Goal: Information Seeking & Learning: Learn about a topic

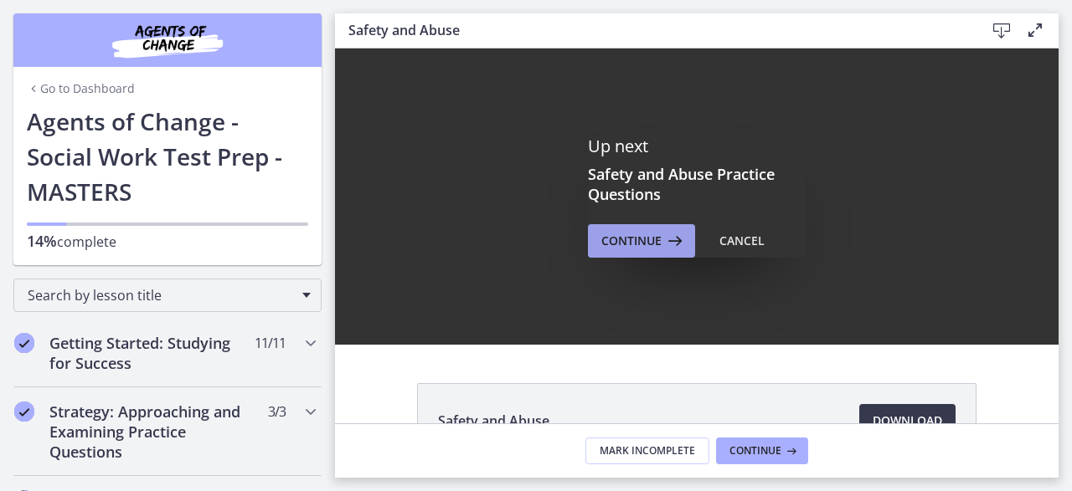
click at [654, 244] on span "Continue" at bounding box center [631, 241] width 60 height 20
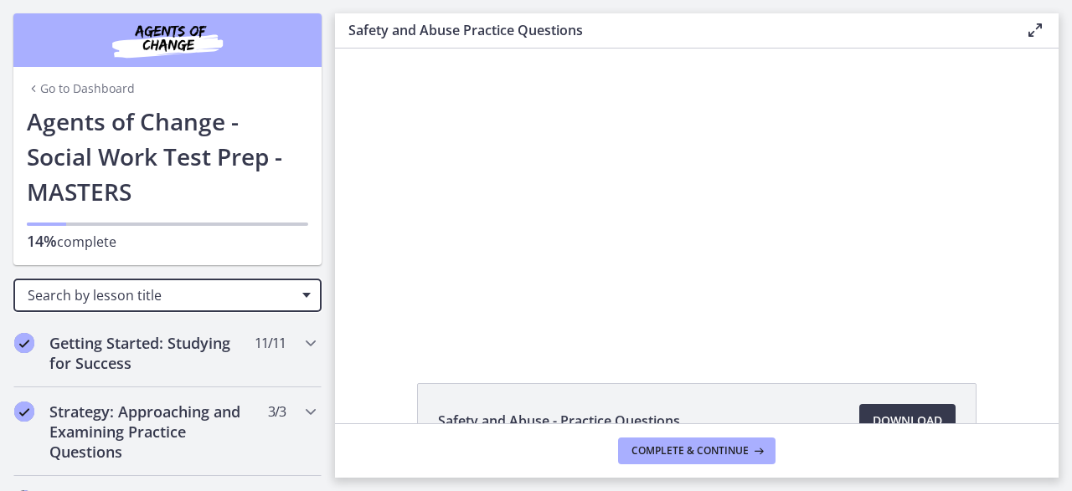
click at [208, 289] on span "Search by lesson title" at bounding box center [161, 295] width 266 height 18
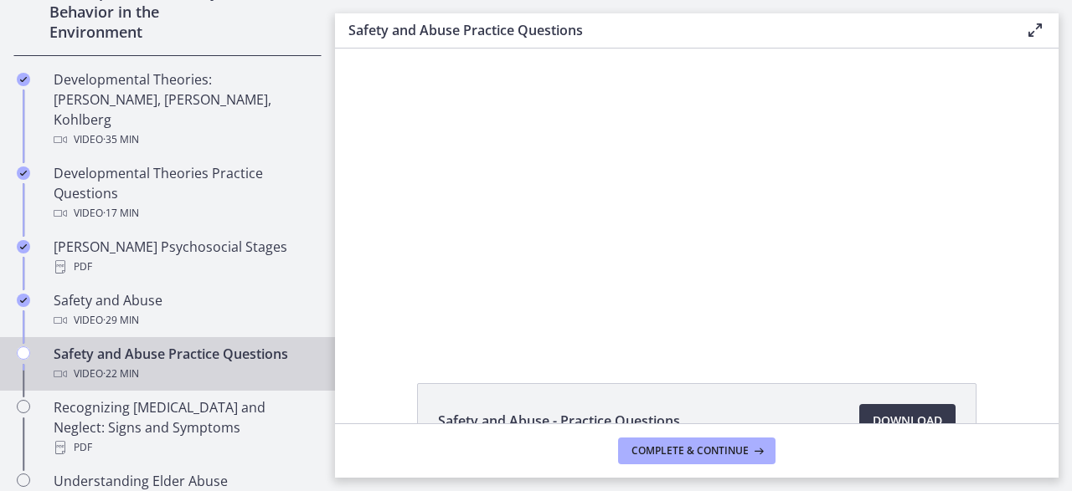
scroll to position [536, 0]
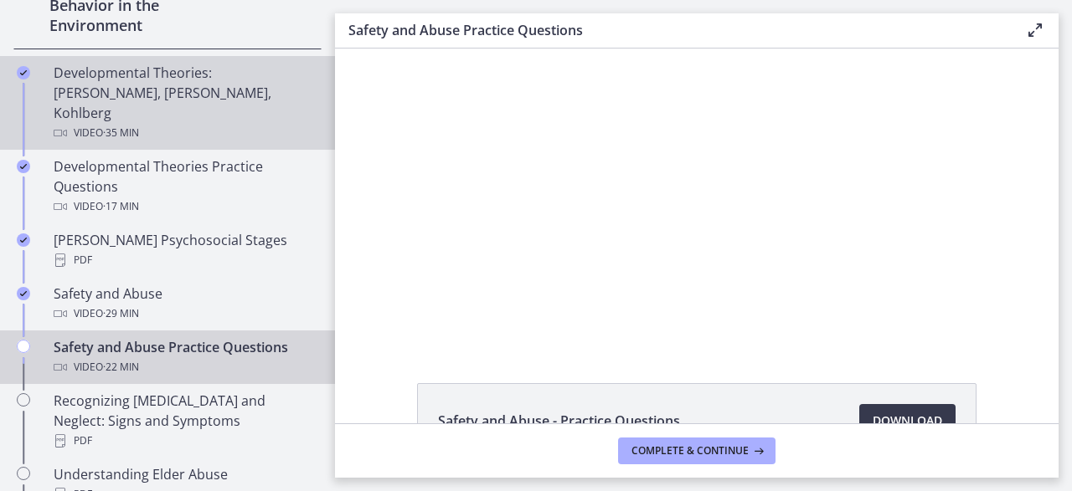
click at [198, 85] on div "Developmental Theories: [PERSON_NAME], [PERSON_NAME], Kohlberg Video · 35 min" at bounding box center [184, 103] width 261 height 80
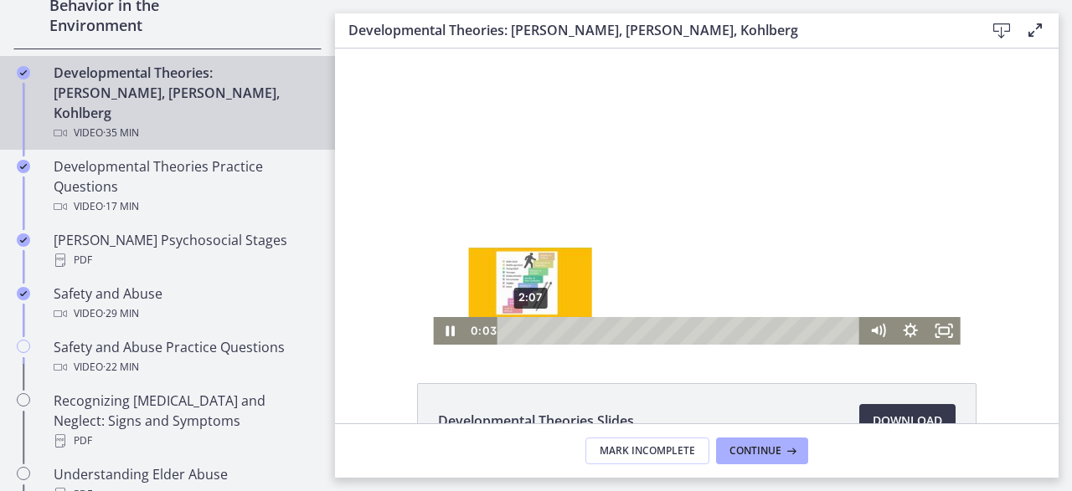
click at [530, 331] on div "2:07" at bounding box center [681, 331] width 344 height 28
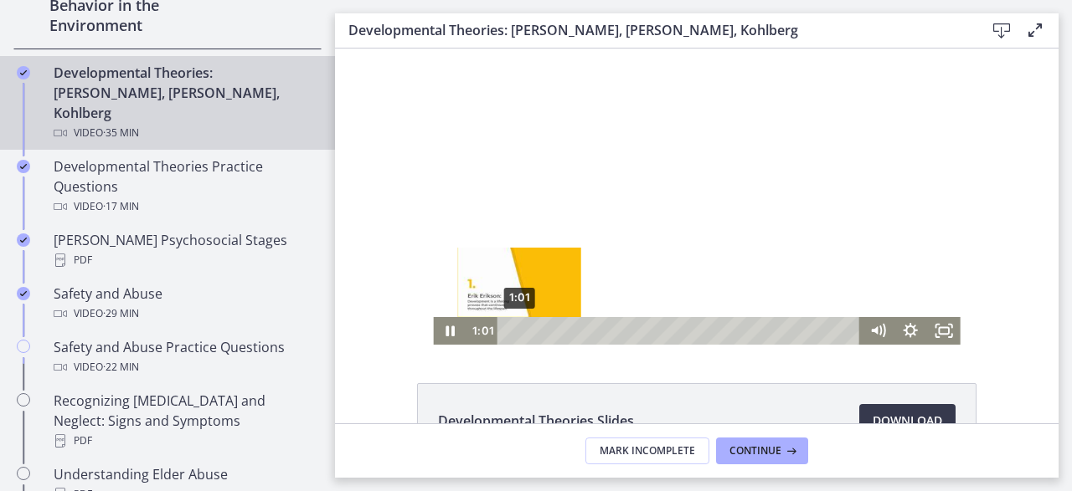
click at [519, 333] on div "1:01" at bounding box center [681, 331] width 344 height 28
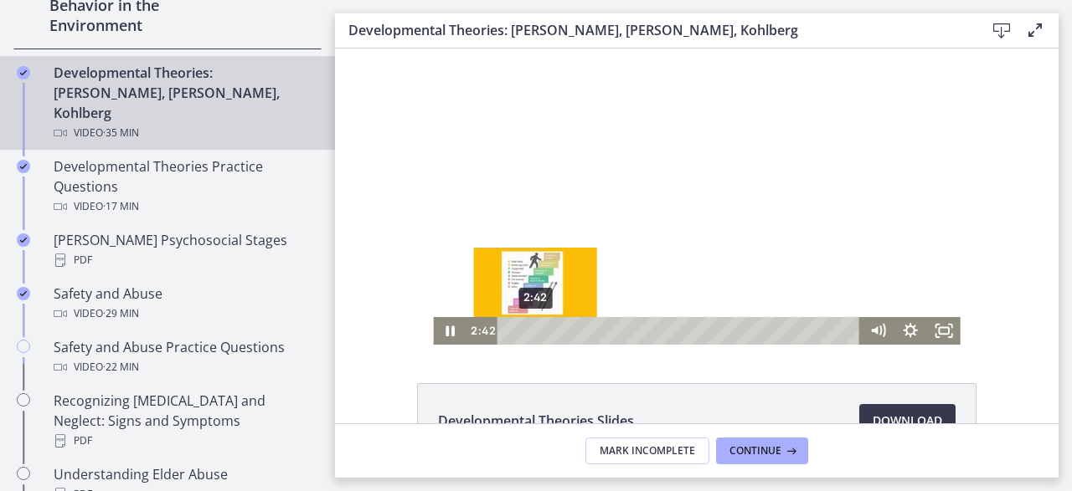
click at [536, 328] on div "2:42" at bounding box center [681, 331] width 344 height 28
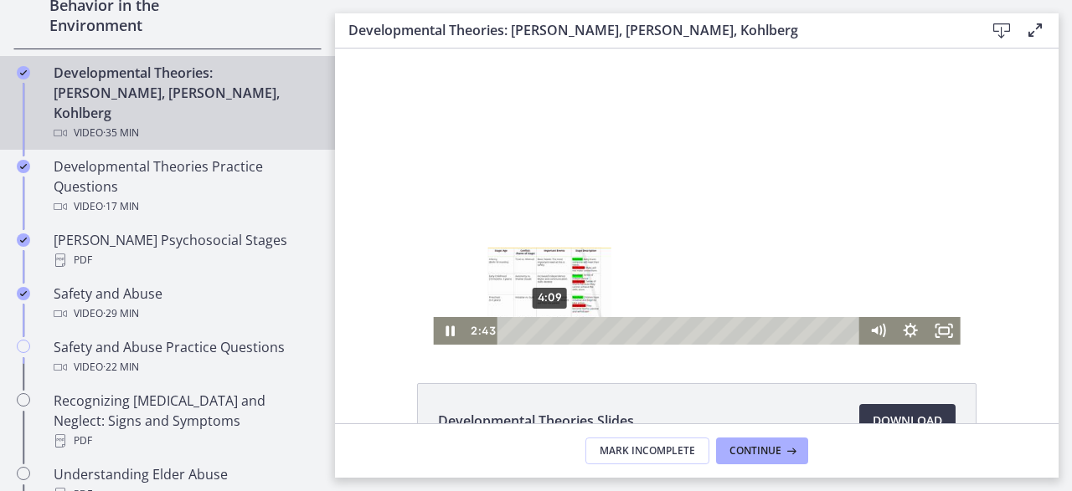
click at [550, 332] on div "4:09" at bounding box center [681, 331] width 344 height 28
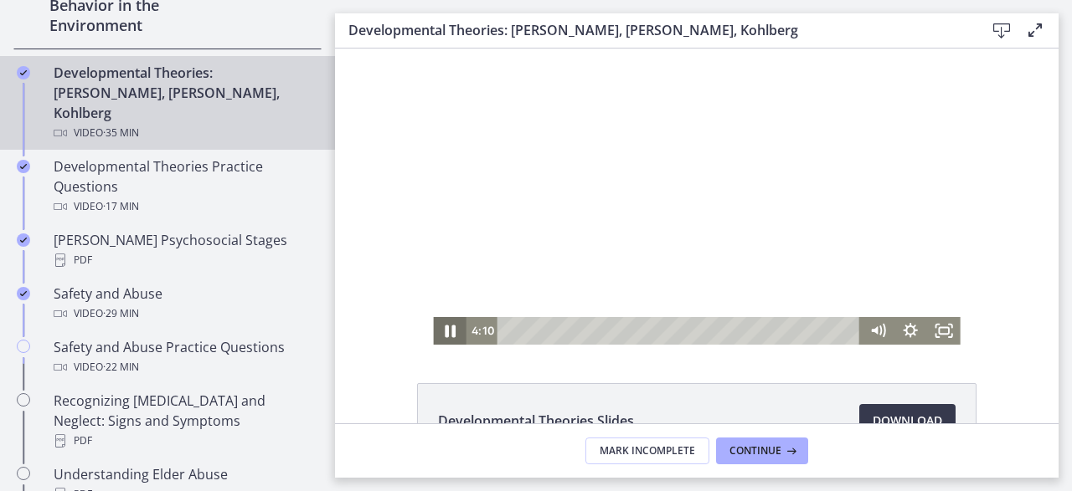
click at [443, 331] on icon "Pause" at bounding box center [448, 331] width 39 height 33
